Goal: Task Accomplishment & Management: Use online tool/utility

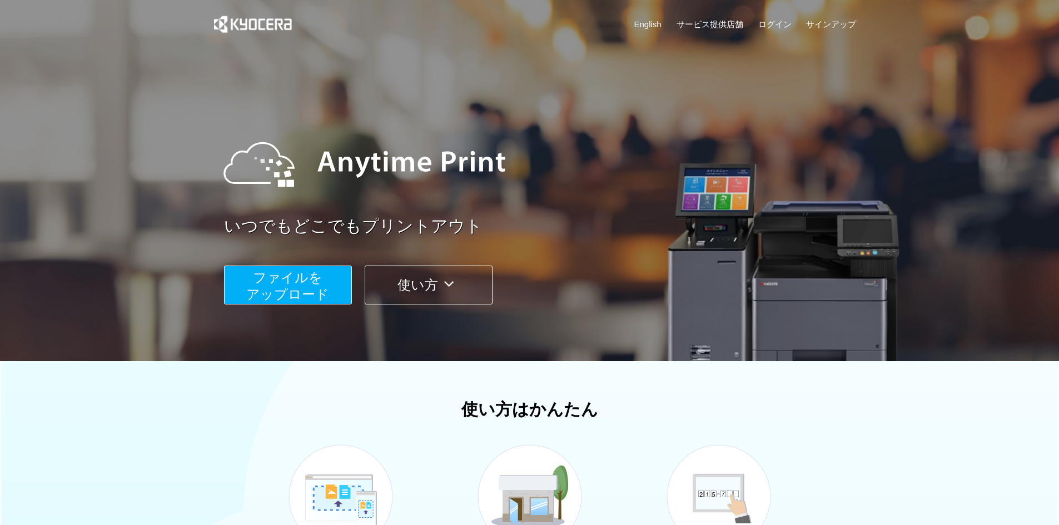
click at [323, 290] on span "ファイルを ​​アップロード" at bounding box center [287, 286] width 83 height 32
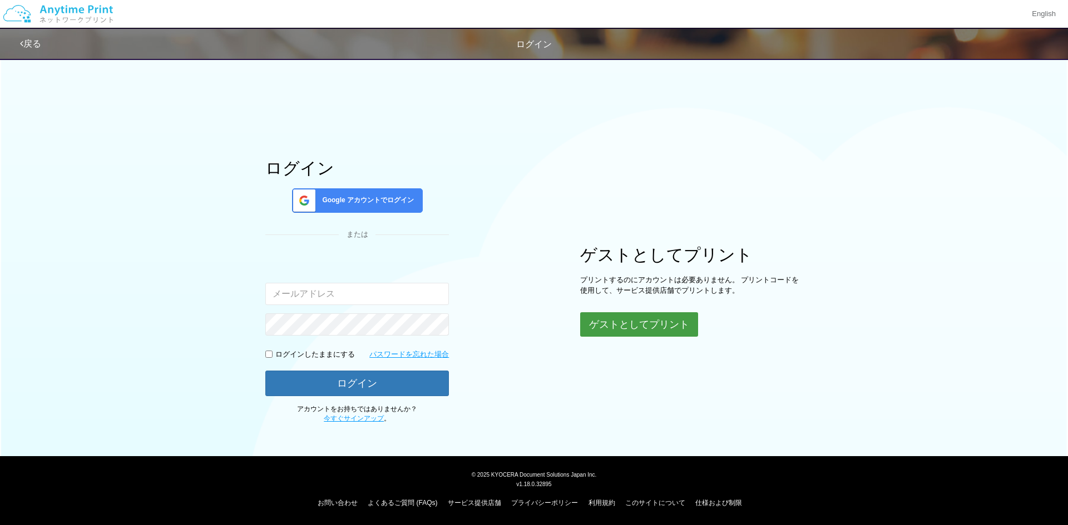
click at [638, 329] on button "ゲストとしてプリント" at bounding box center [639, 325] width 118 height 24
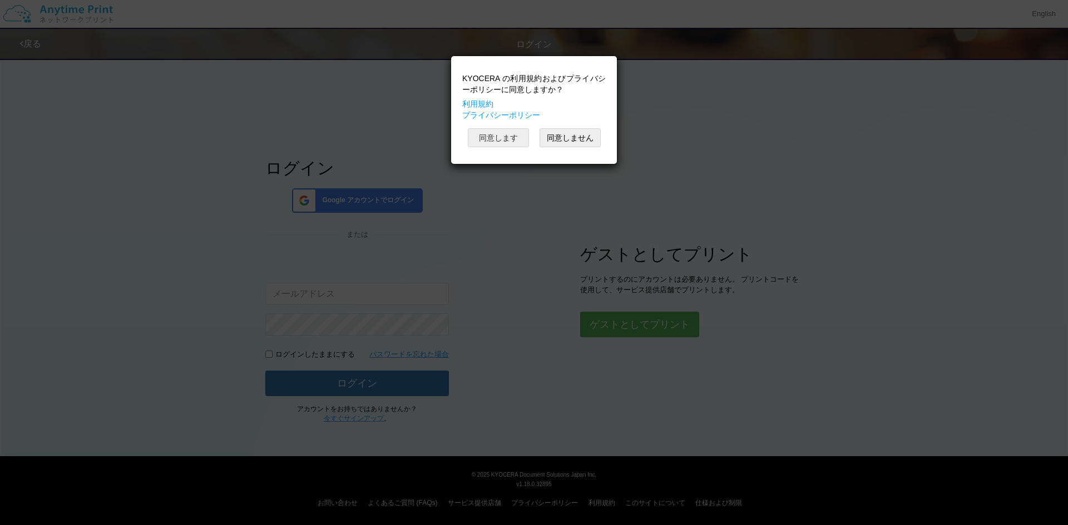
click at [509, 143] on button "同意します" at bounding box center [498, 137] width 61 height 19
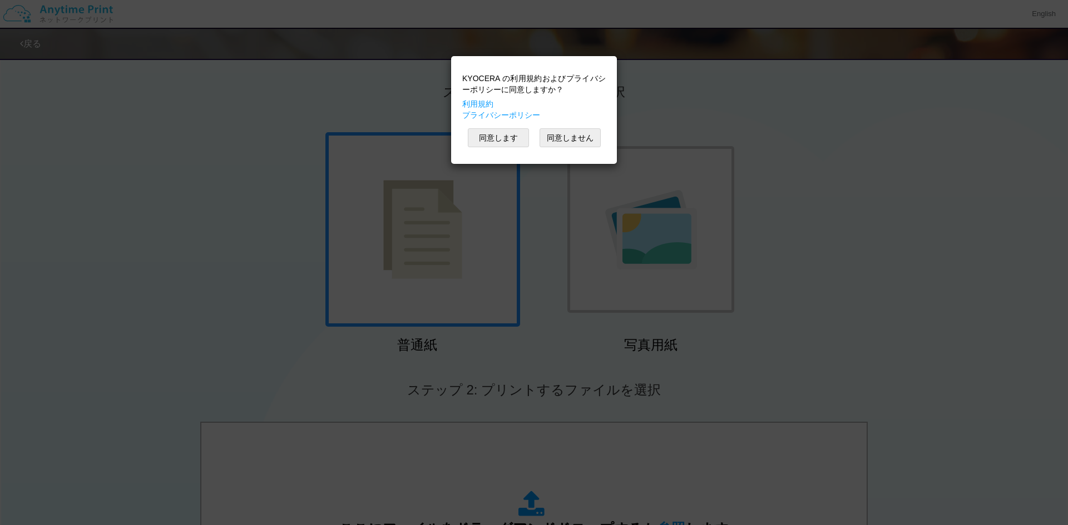
click at [777, 221] on div "KYOCERA の利用規約およびプライバシーポリシーに同意しますか？ 利用規約 プライバシーポリシー 同意します 同意しません" at bounding box center [534, 262] width 1068 height 525
drag, startPoint x: 777, startPoint y: 221, endPoint x: 771, endPoint y: 233, distance: 13.2
click at [777, 221] on div "KYOCERA の利用規約およびプライバシーポリシーに同意しますか？ 利用規約 プライバシーポリシー 同意します 同意しません" at bounding box center [534, 262] width 1068 height 525
click at [508, 146] on button "同意します" at bounding box center [498, 137] width 61 height 19
click at [508, 146] on div "KYOCERA の利用規約およびプライバシーポリシーに同意しますか？ 利用規約 プライバシーポリシー 同意します 同意しません" at bounding box center [534, 110] width 155 height 97
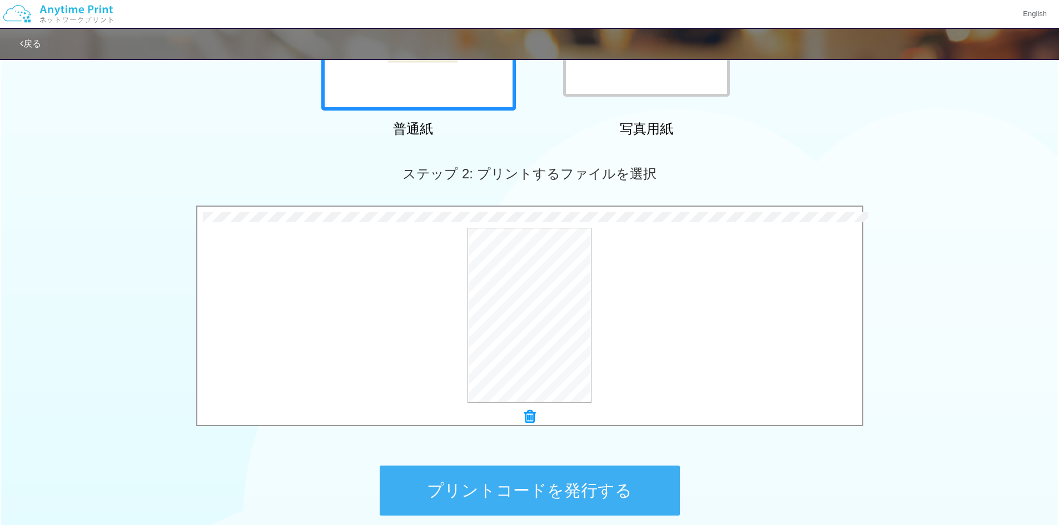
scroll to position [320, 0]
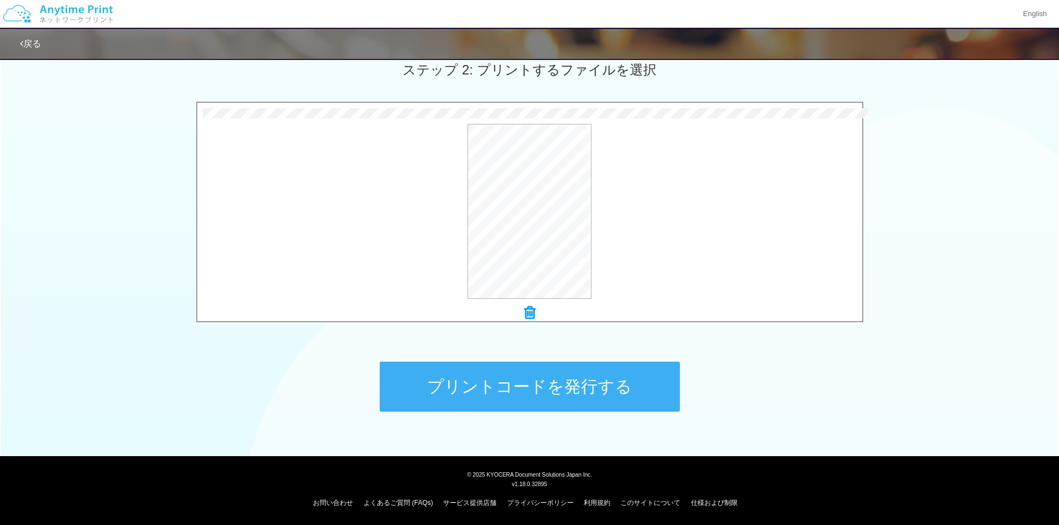
click at [524, 391] on button "プリントコードを発行する" at bounding box center [530, 387] width 300 height 50
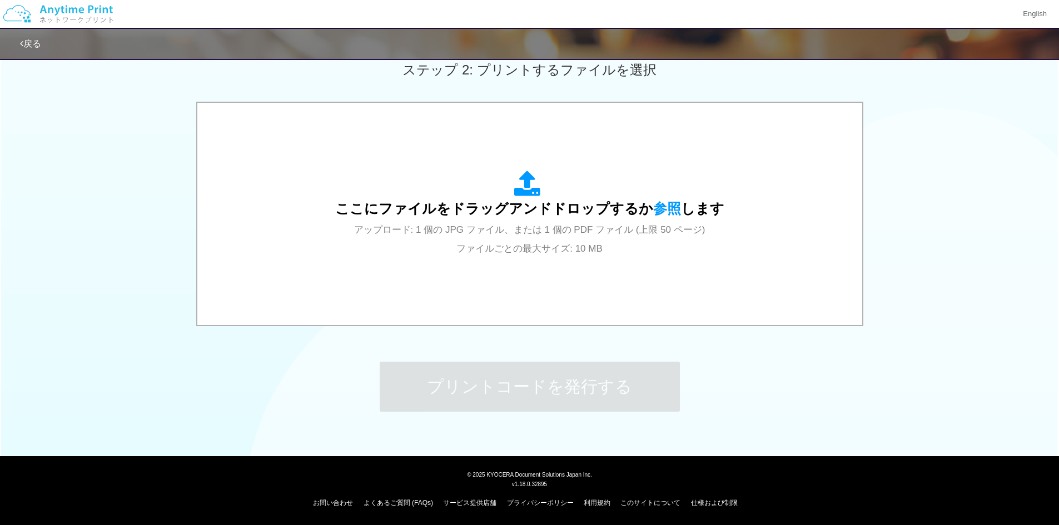
scroll to position [0, 0]
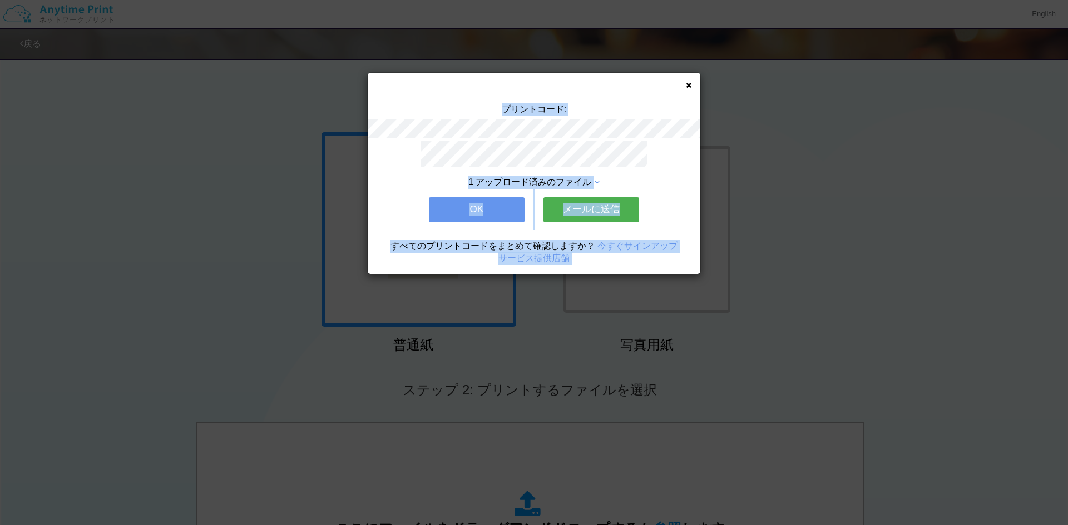
click at [502, 207] on button "OK" at bounding box center [477, 209] width 96 height 24
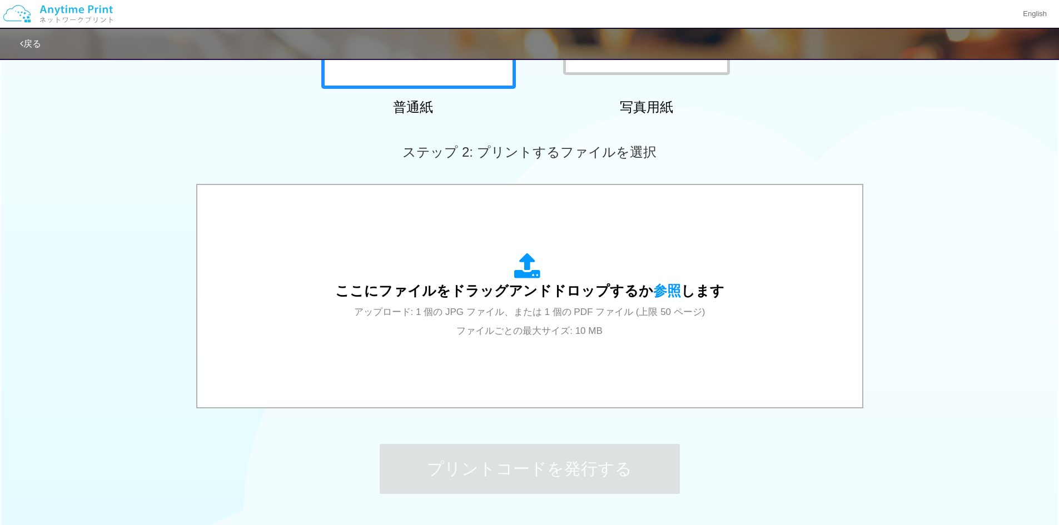
scroll to position [320, 0]
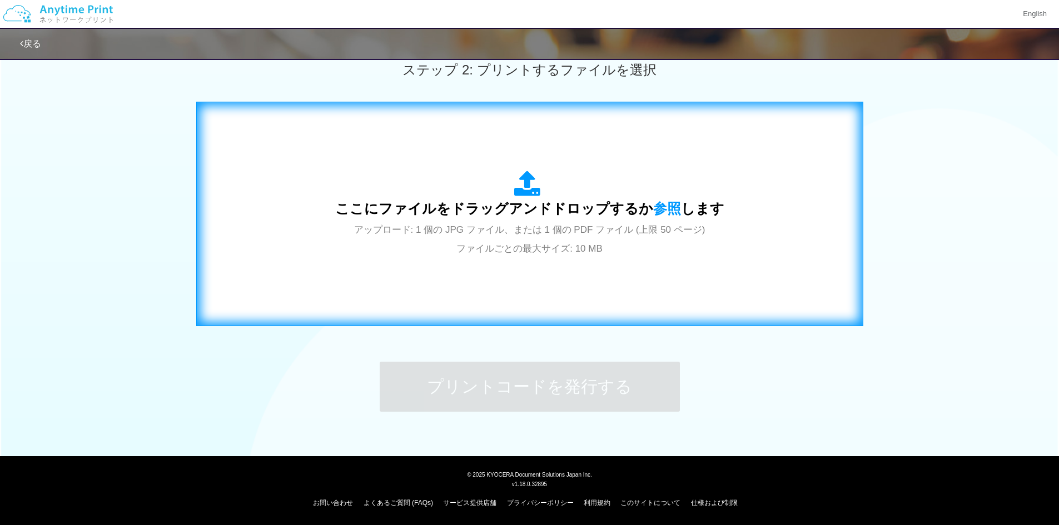
click at [529, 251] on span "アップロード: 1 個の JPG ファイル、または 1 個の PDF ファイル (上限 50 ページ) ファイルごとの最大サイズ: 10 MB" at bounding box center [529, 239] width 351 height 29
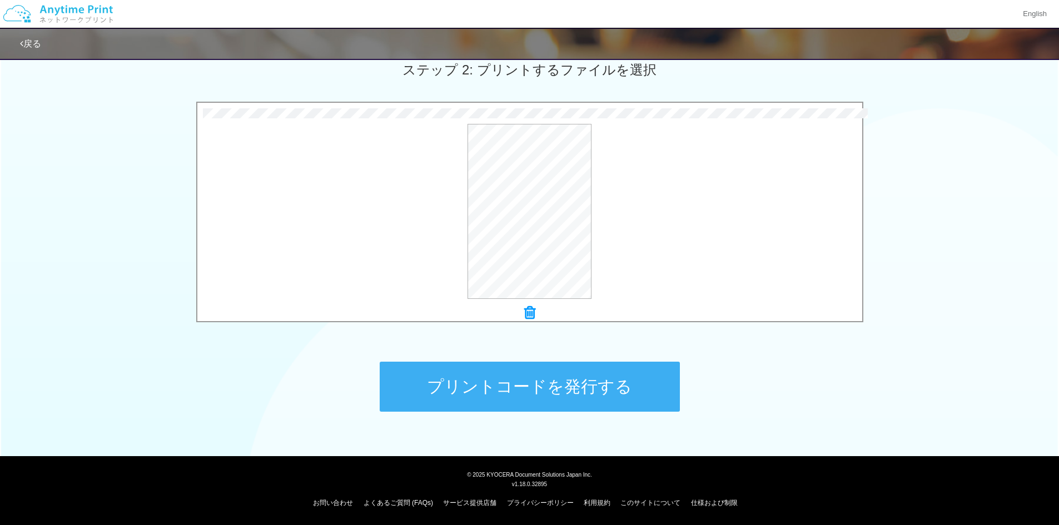
click at [529, 385] on button "プリントコードを発行する" at bounding box center [530, 387] width 300 height 50
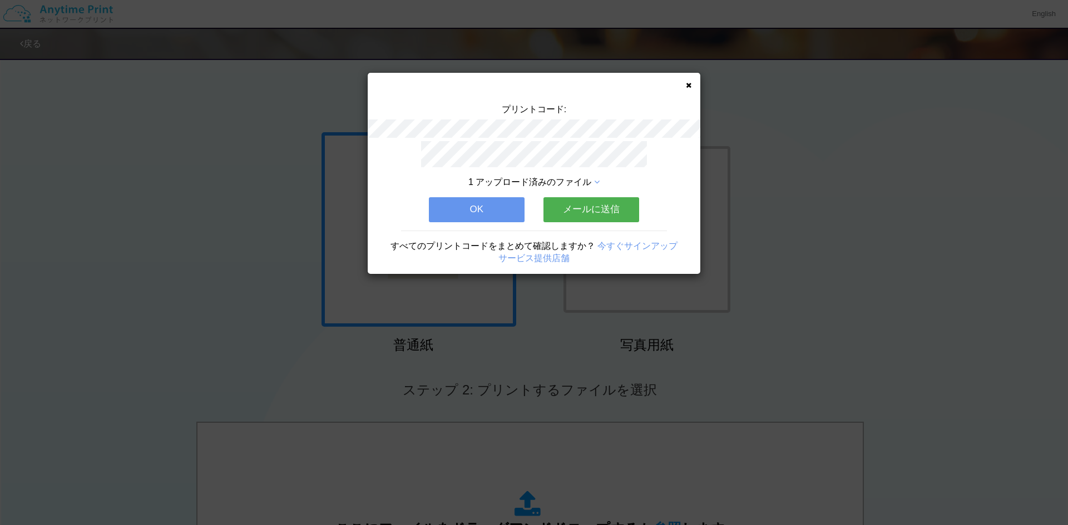
click at [467, 210] on button "OK" at bounding box center [477, 209] width 96 height 24
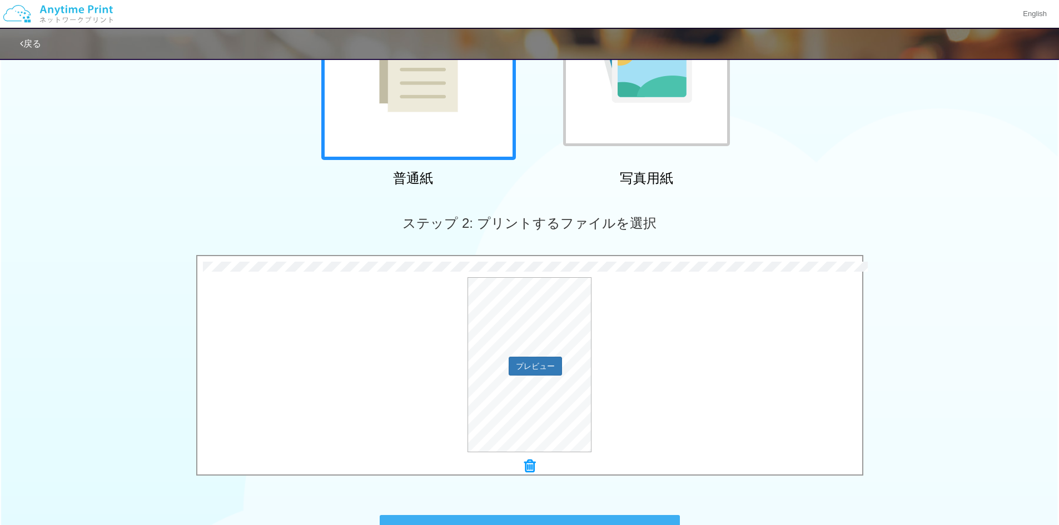
scroll to position [222, 0]
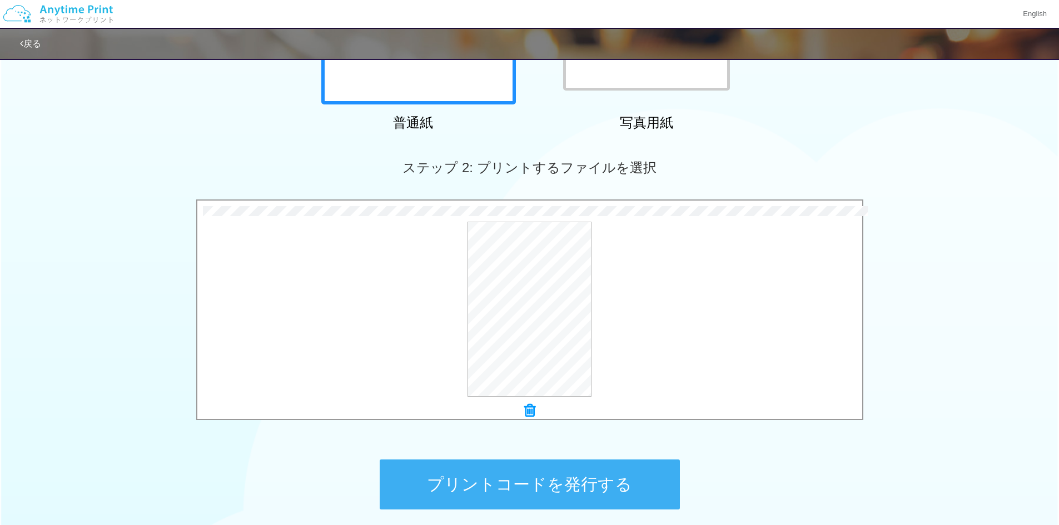
click at [514, 467] on button "プリントコードを発行する" at bounding box center [530, 485] width 300 height 50
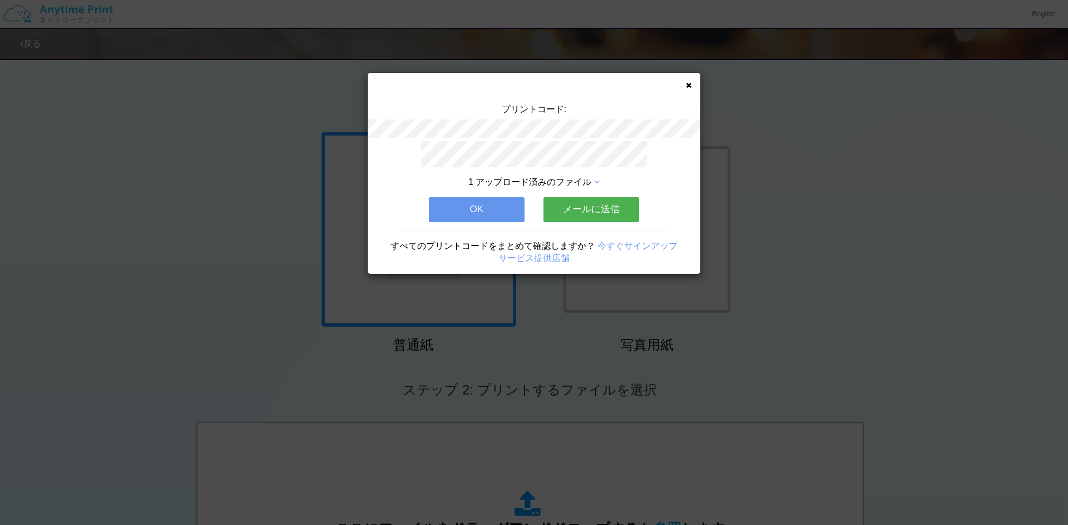
click at [483, 211] on button "OK" at bounding box center [477, 209] width 96 height 24
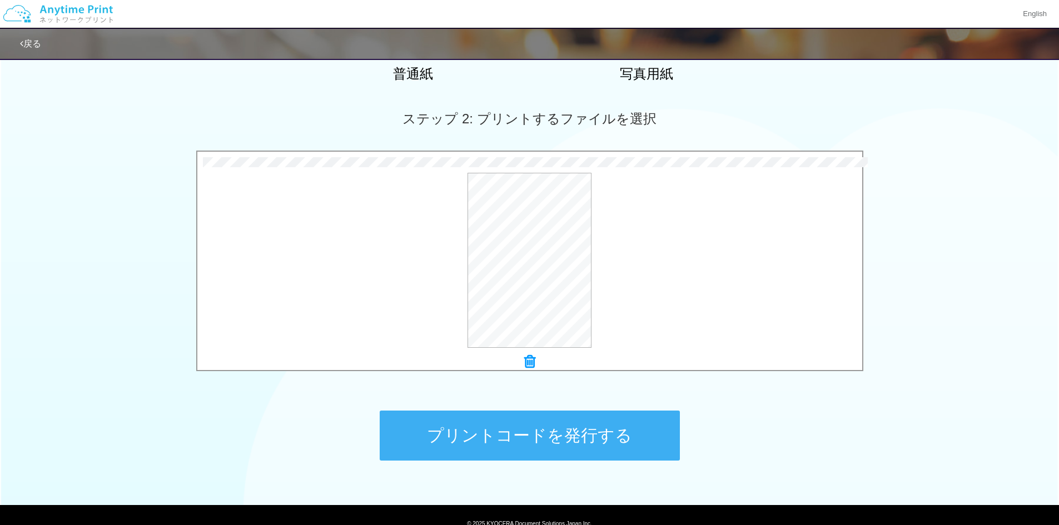
scroll to position [278, 0]
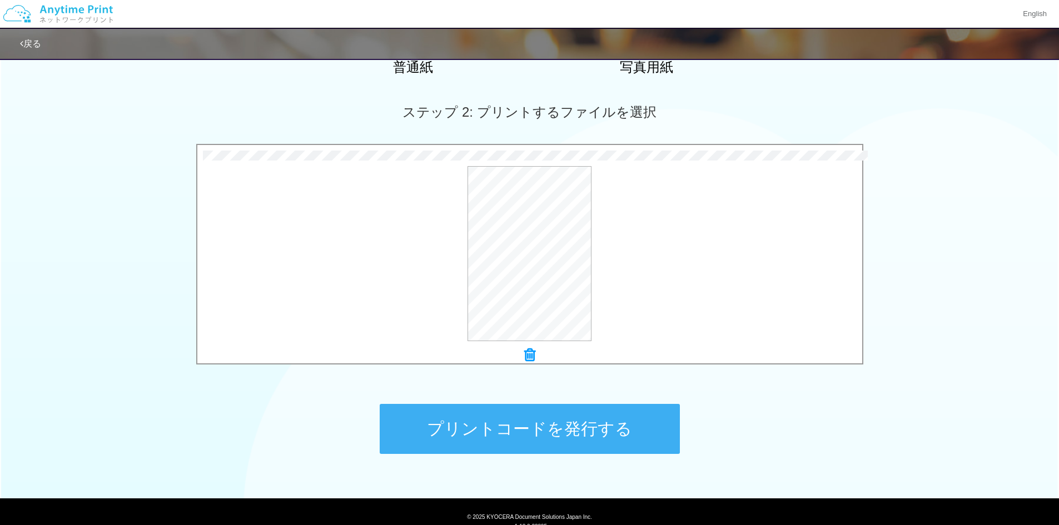
click at [543, 430] on button "プリントコードを発行する" at bounding box center [530, 429] width 300 height 50
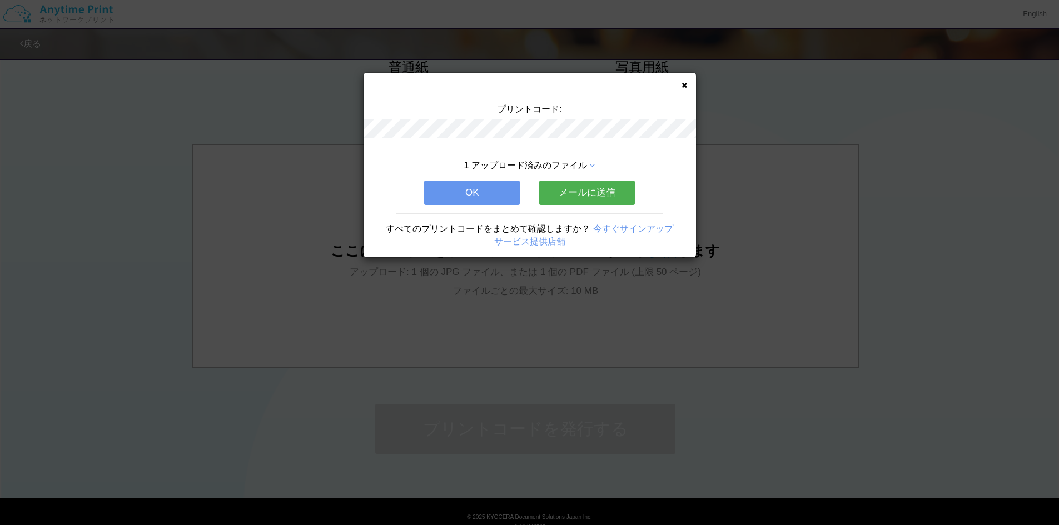
scroll to position [0, 0]
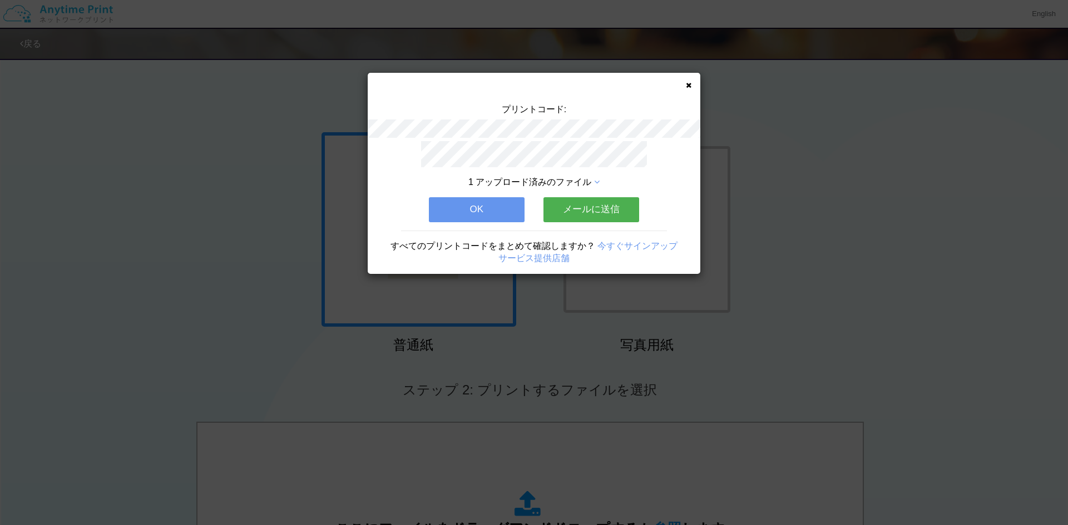
click at [476, 208] on button "OK" at bounding box center [477, 209] width 96 height 24
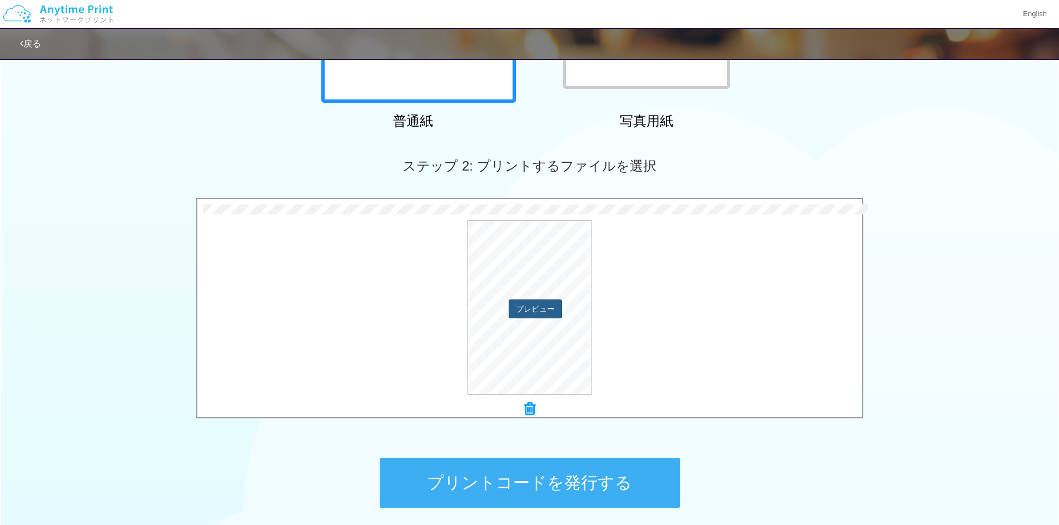
scroll to position [278, 0]
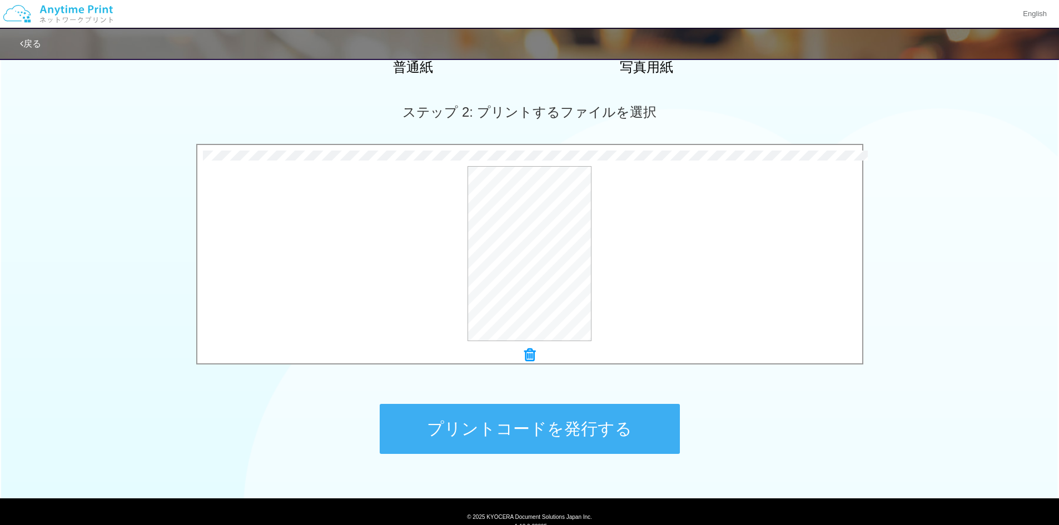
click at [523, 430] on button "プリントコードを発行する" at bounding box center [530, 429] width 300 height 50
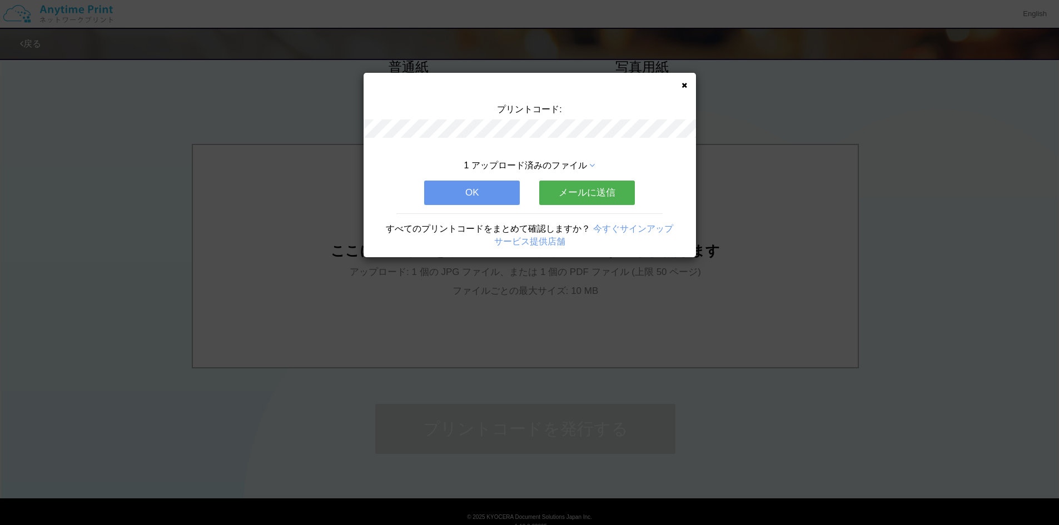
scroll to position [0, 0]
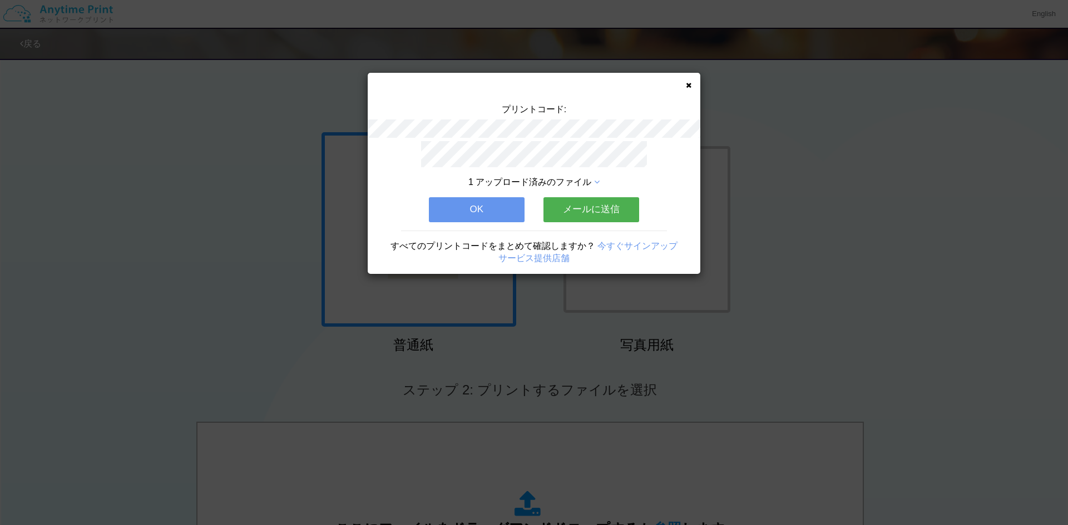
click at [458, 202] on button "OK" at bounding box center [477, 209] width 96 height 24
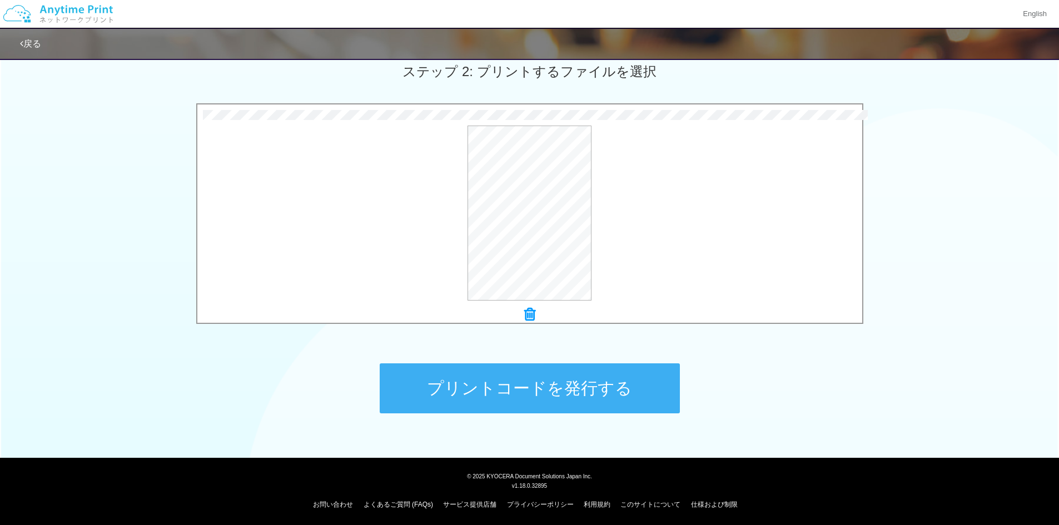
scroll to position [320, 0]
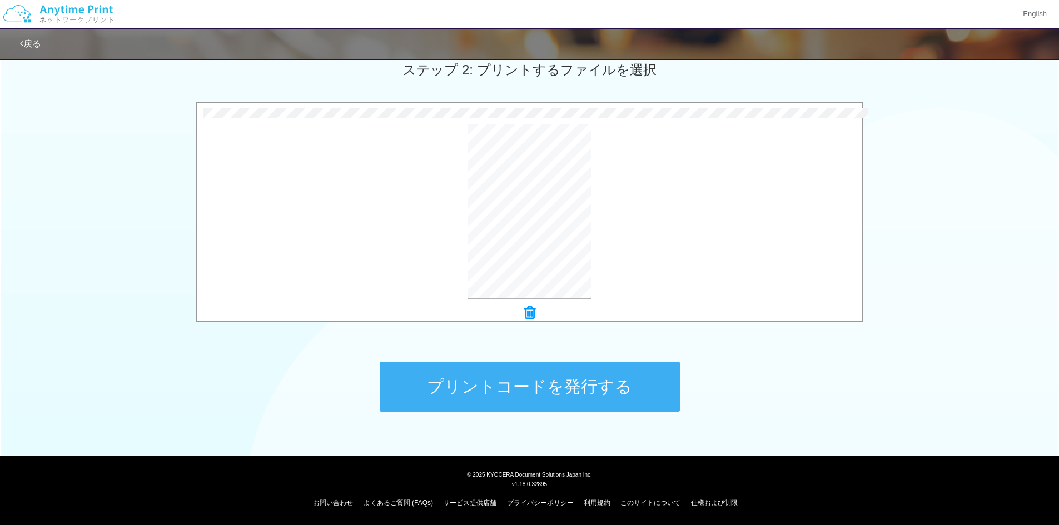
click at [488, 389] on button "プリントコードを発行する" at bounding box center [530, 387] width 300 height 50
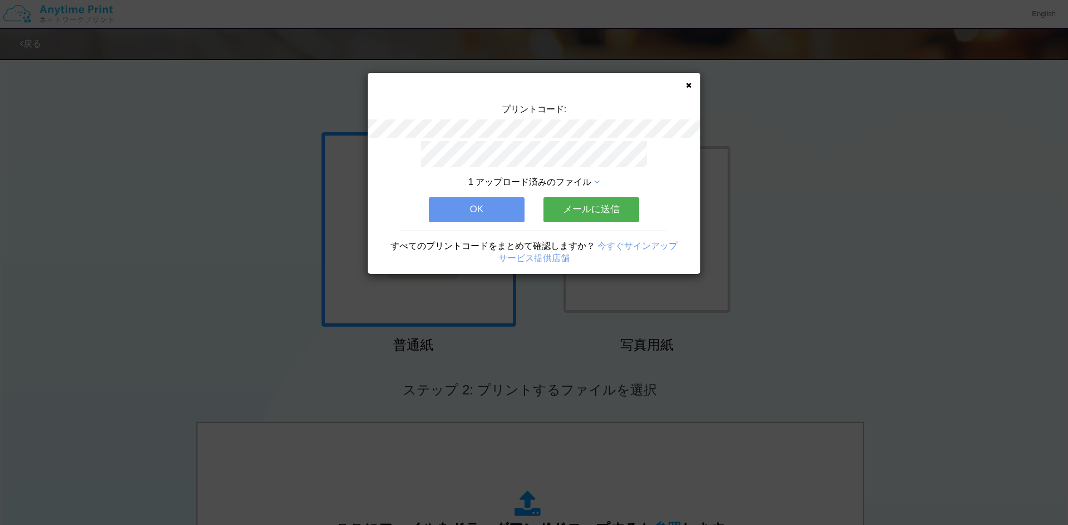
click at [690, 86] on icon at bounding box center [689, 85] width 6 height 7
